Goal: Navigation & Orientation: Find specific page/section

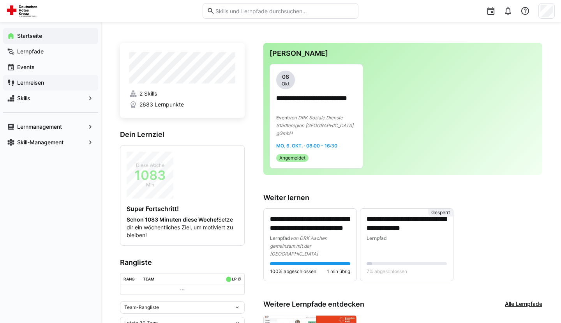
click at [0, 0] on app-navigation-label "Lernreisen" at bounding box center [0, 0] width 0 height 0
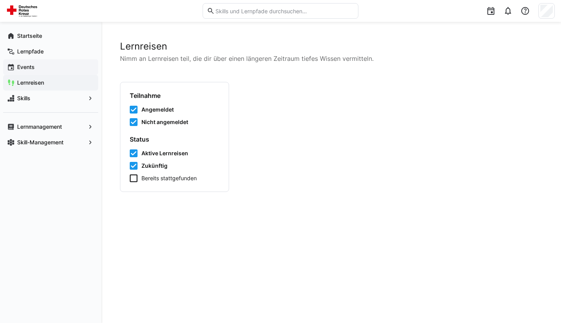
click at [39, 66] on span "Events" at bounding box center [55, 67] width 78 height 8
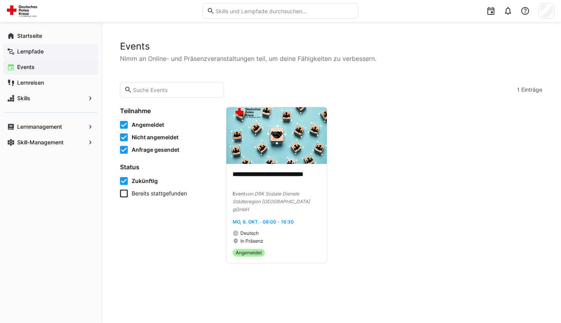
click at [0, 0] on app-navigation-label "Lernpfade" at bounding box center [0, 0] width 0 height 0
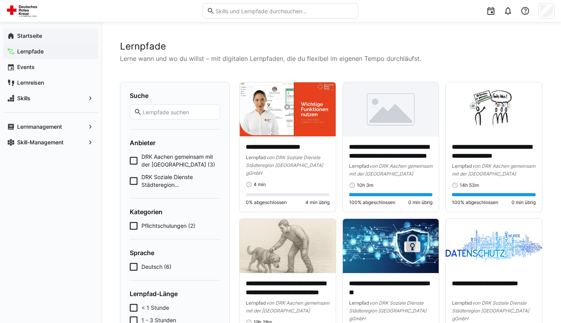
click at [0, 0] on app-navigation-label "Startseite" at bounding box center [0, 0] width 0 height 0
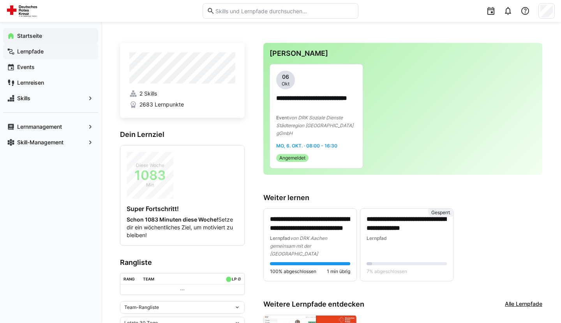
click at [0, 0] on app-navigation-label "Lernpfade" at bounding box center [0, 0] width 0 height 0
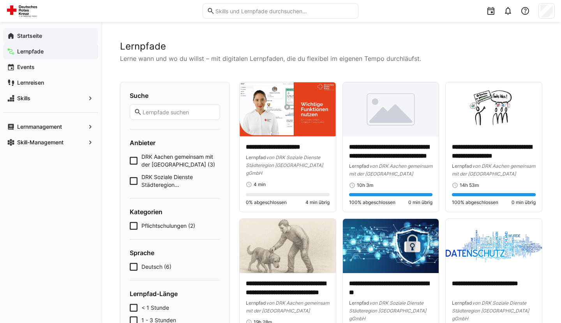
click at [0, 0] on app-navigation-label "Startseite" at bounding box center [0, 0] width 0 height 0
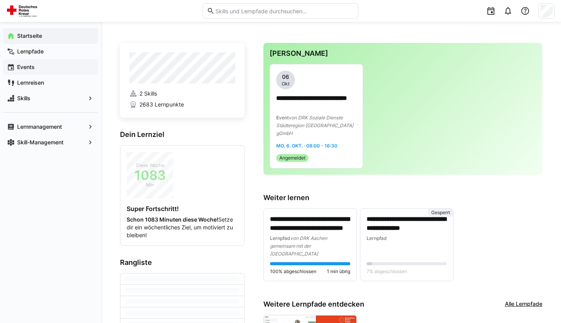
click at [0, 0] on app-navigation-label "Events" at bounding box center [0, 0] width 0 height 0
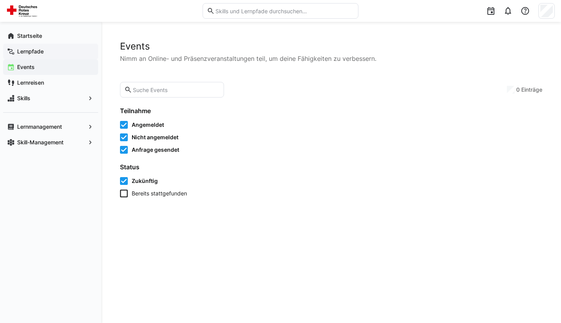
click at [0, 0] on app-navigation-label "Lernpfade" at bounding box center [0, 0] width 0 height 0
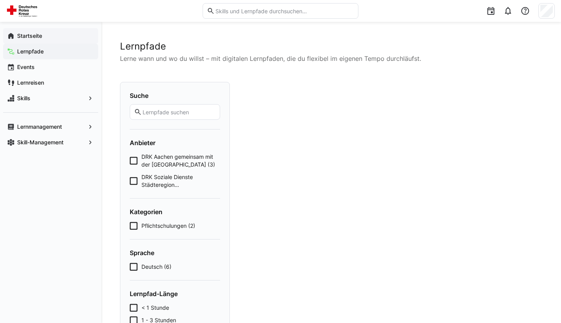
click at [38, 30] on div "Startseite" at bounding box center [50, 36] width 95 height 16
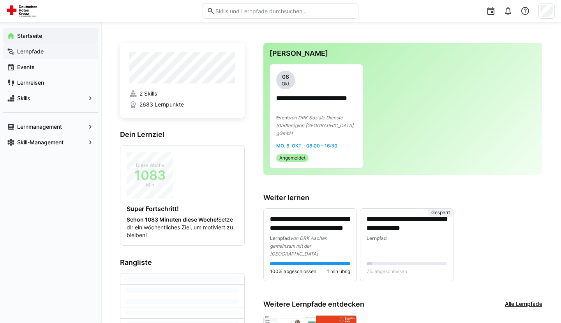
click at [0, 0] on app-navigation-label "Lernpfade" at bounding box center [0, 0] width 0 height 0
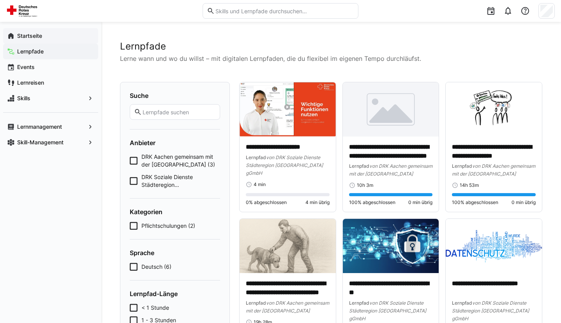
click at [0, 0] on app-navigation-label "Startseite" at bounding box center [0, 0] width 0 height 0
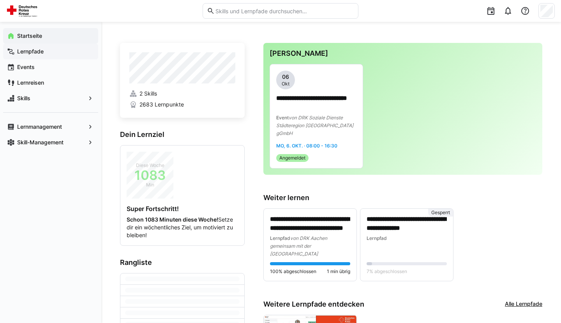
click at [0, 0] on app-navigation-label "Lernpfade" at bounding box center [0, 0] width 0 height 0
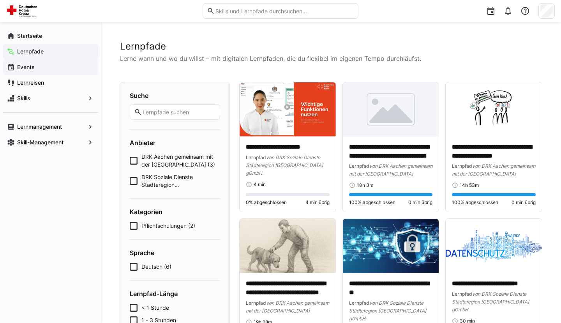
click at [32, 64] on span "Events" at bounding box center [55, 67] width 78 height 8
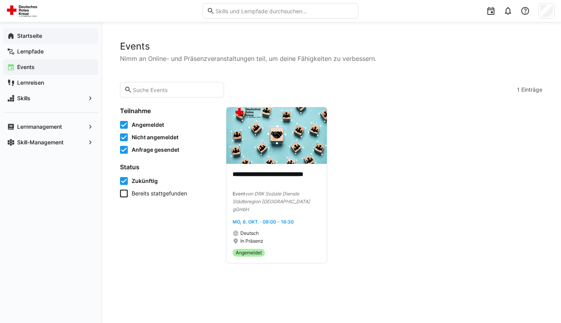
click at [0, 0] on app-navigation-label "Startseite" at bounding box center [0, 0] width 0 height 0
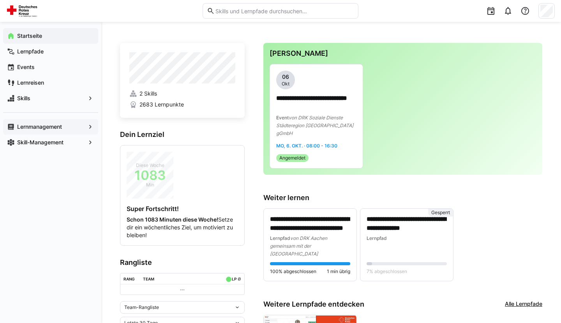
click at [68, 128] on span "Lernmanagement" at bounding box center [50, 127] width 69 height 8
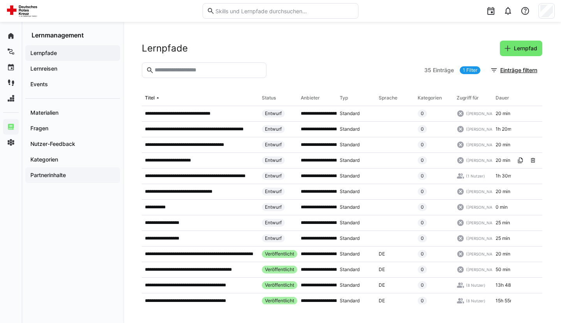
click at [0, 0] on app-navigation-label "Partnerinhalte" at bounding box center [0, 0] width 0 height 0
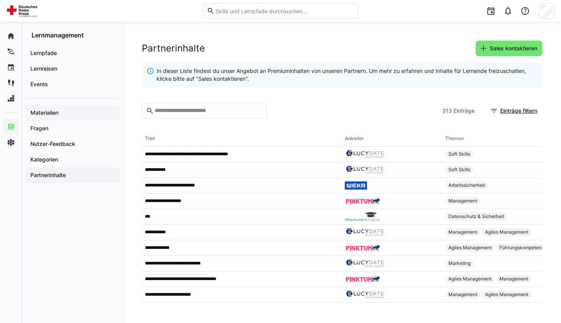
click at [0, 0] on app-navigation-label "Materialien" at bounding box center [0, 0] width 0 height 0
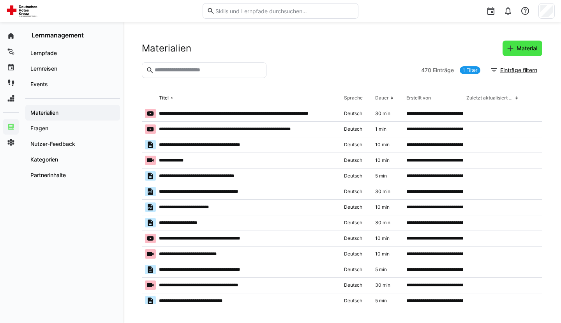
click at [521, 48] on span "Material" at bounding box center [527, 48] width 23 height 8
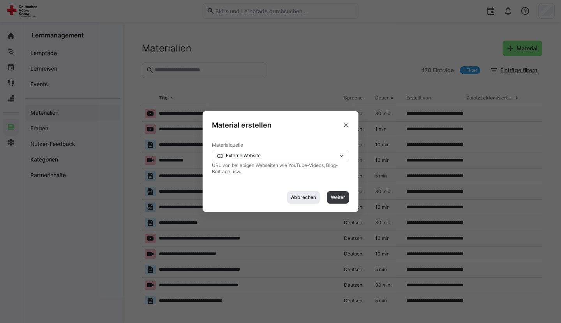
click at [304, 197] on span "Abbrechen" at bounding box center [303, 197] width 27 height 6
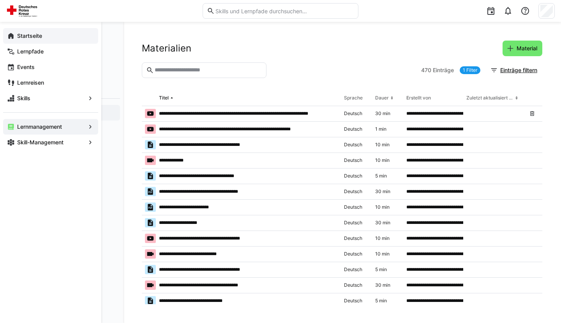
click at [8, 37] on eds-icon at bounding box center [11, 36] width 8 height 8
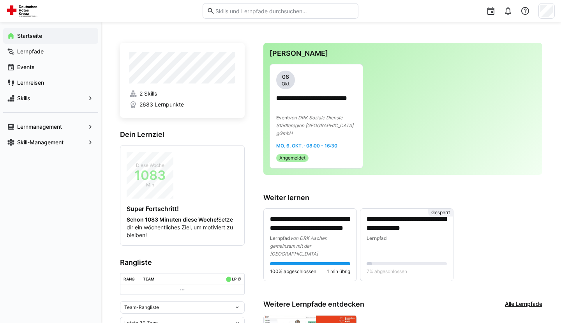
click at [34, 31] on div "Startseite" at bounding box center [50, 36] width 95 height 16
click at [0, 0] on app-navigation-label "Skill-Management" at bounding box center [0, 0] width 0 height 0
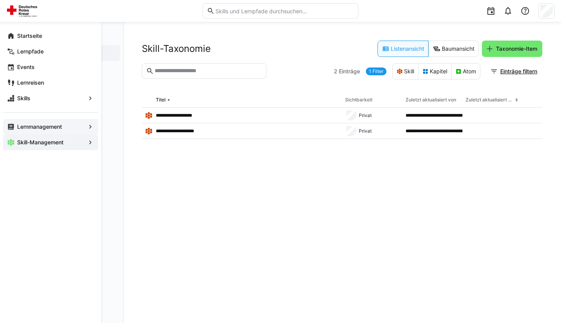
click at [45, 123] on span "Lernmanagement" at bounding box center [50, 127] width 69 height 8
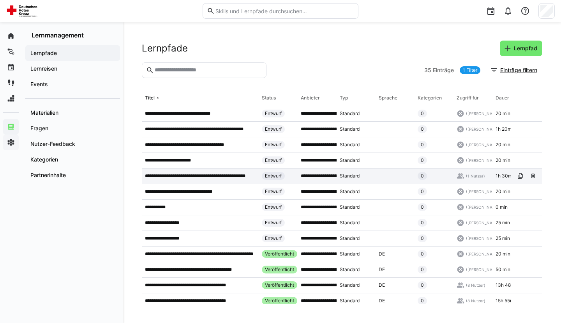
click at [195, 177] on p "**********" at bounding box center [200, 176] width 111 height 6
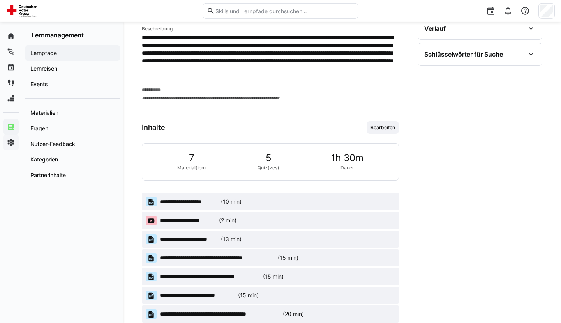
scroll to position [342, 0]
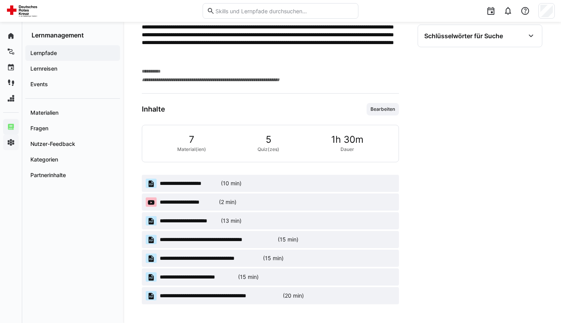
click at [184, 183] on span "**********" at bounding box center [189, 183] width 58 height 8
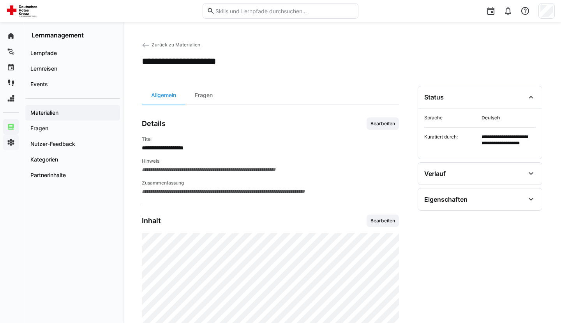
click at [175, 44] on span "Zurück zu Materialien" at bounding box center [176, 45] width 49 height 6
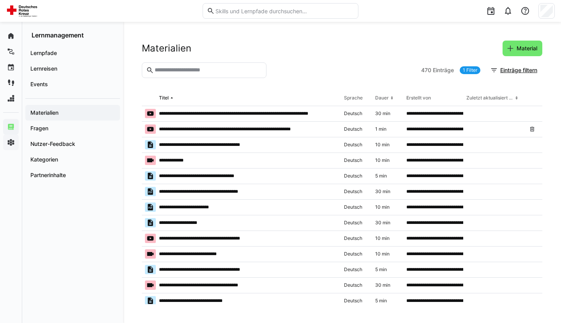
click at [222, 82] on section "470 Einträge 1 Filter Einträge filtern" at bounding box center [342, 76] width 401 height 28
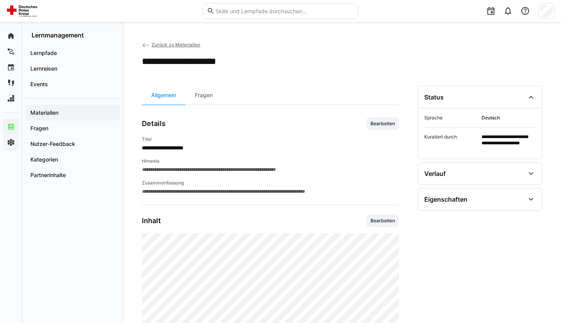
click at [183, 42] on app-back-navigation "Zurück zu Materialien" at bounding box center [171, 45] width 58 height 9
click at [181, 45] on span "Zurück zu Materialien" at bounding box center [176, 45] width 49 height 6
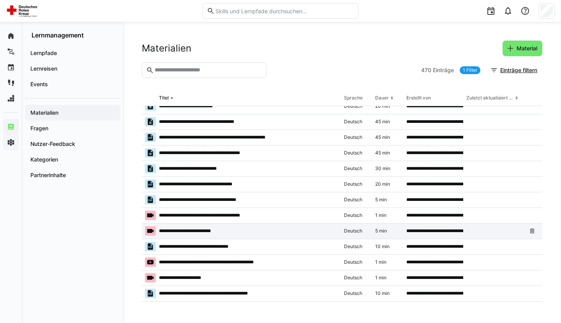
scroll to position [676, 0]
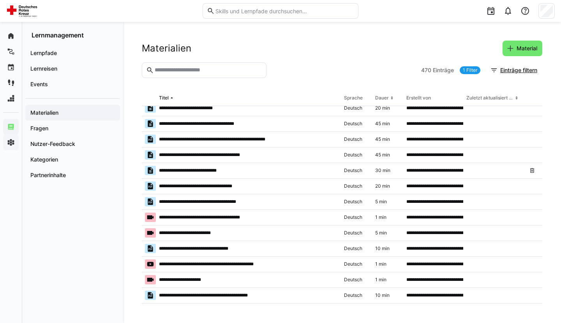
click at [0, 0] on app-navigation-label "Materialien" at bounding box center [0, 0] width 0 height 0
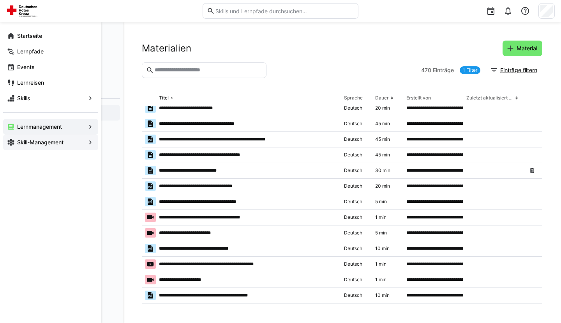
click at [0, 0] on app-navigation-label "Lernmanagement" at bounding box center [0, 0] width 0 height 0
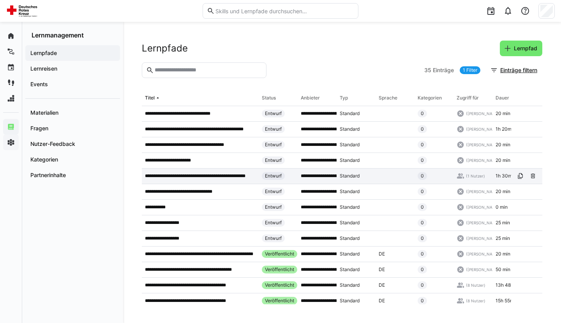
click at [219, 178] on p "**********" at bounding box center [200, 176] width 111 height 6
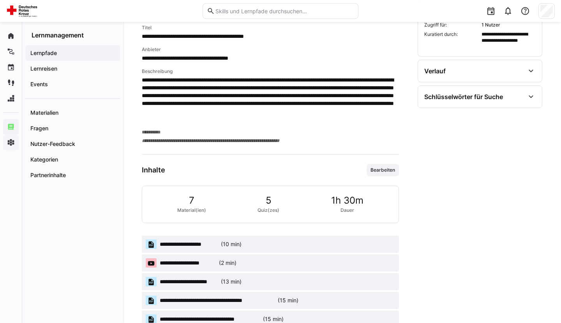
scroll to position [342, 0]
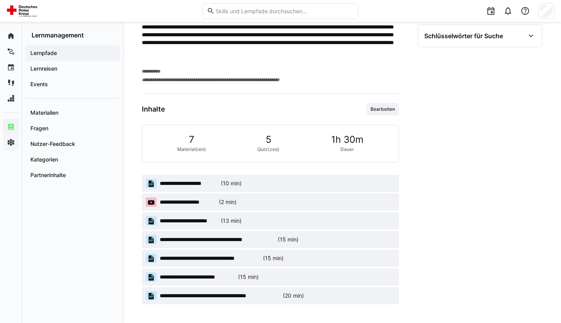
click at [200, 223] on span "**********" at bounding box center [189, 221] width 58 height 8
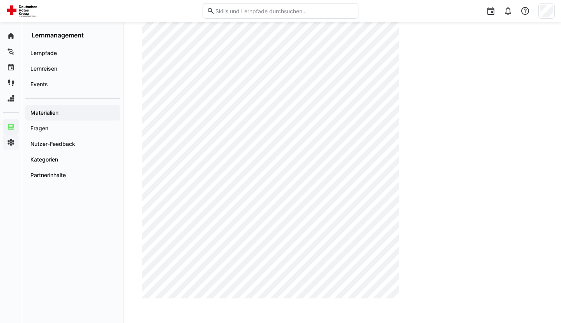
scroll to position [258, 0]
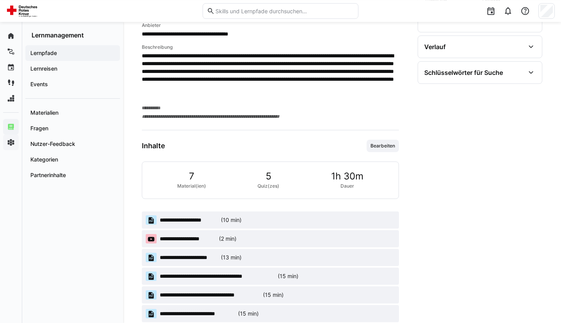
scroll to position [342, 0]
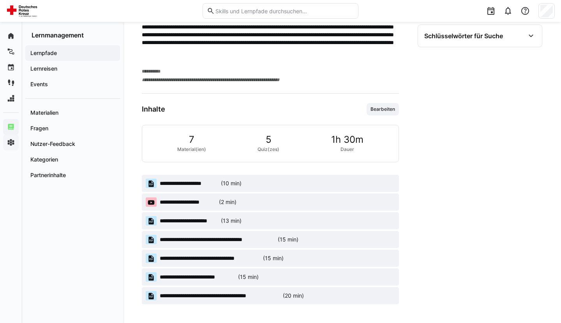
click at [210, 276] on span "**********" at bounding box center [197, 277] width 75 height 8
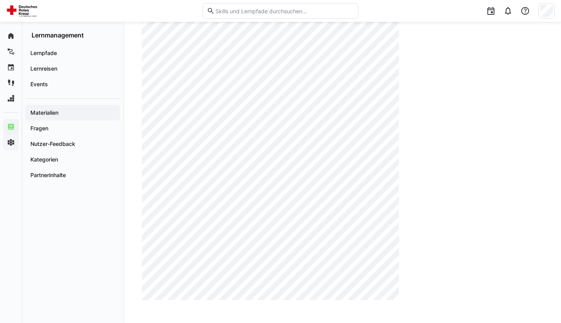
scroll to position [258, 0]
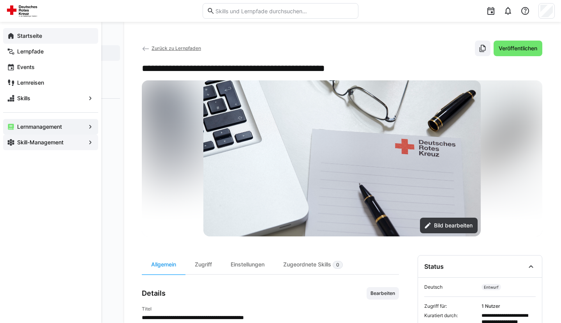
click at [12, 37] on eds-icon at bounding box center [11, 36] width 8 height 8
